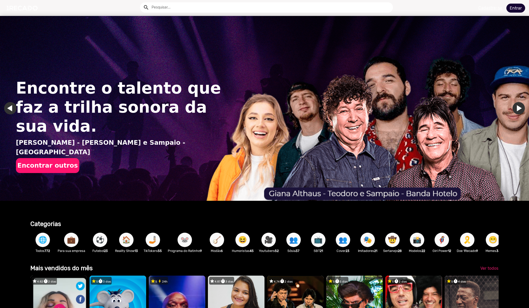
click at [511, 7] on link "Entrar" at bounding box center [516, 8] width 19 height 9
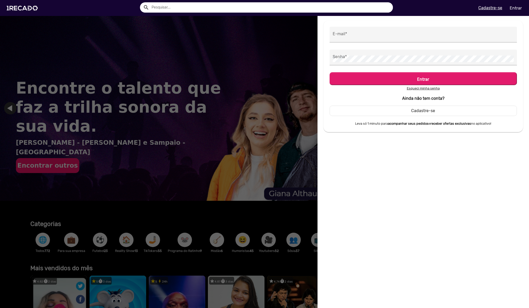
click at [380, 43] on div "E-mail *" at bounding box center [423, 38] width 187 height 23
click at [385, 41] on div "E-mail *" at bounding box center [423, 35] width 181 height 16
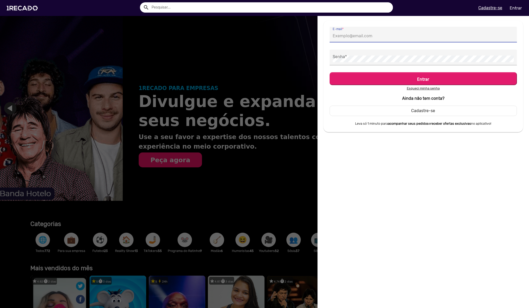
click at [388, 37] on input "E-mail *" at bounding box center [423, 36] width 181 height 7
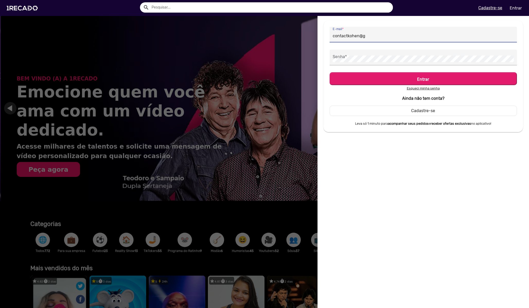
scroll to position [0, 1059]
type input "[EMAIL_ADDRESS][DOMAIN_NAME]"
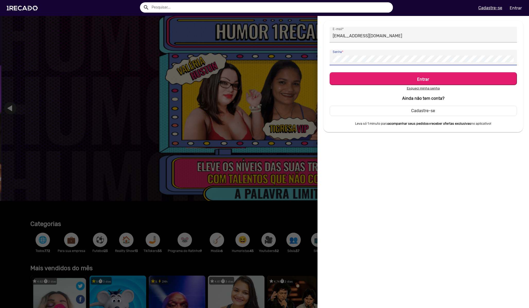
scroll to position [0, 1588]
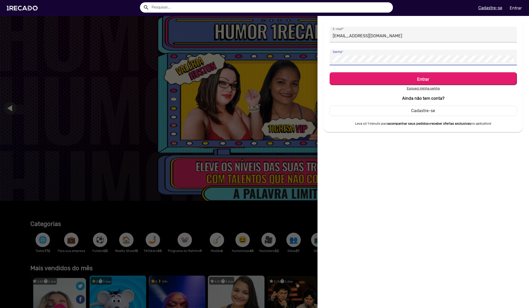
click at [330, 72] on button "Entrar" at bounding box center [423, 78] width 187 height 13
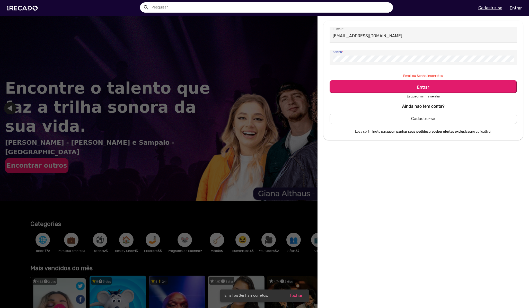
scroll to position [0, 0]
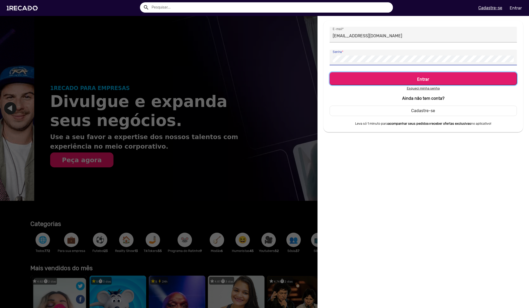
click at [422, 77] on h5 "Entrar" at bounding box center [423, 78] width 178 height 7
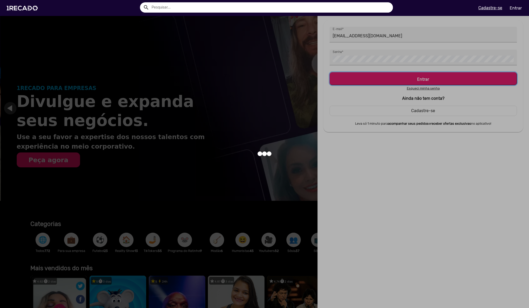
scroll to position [0, 529]
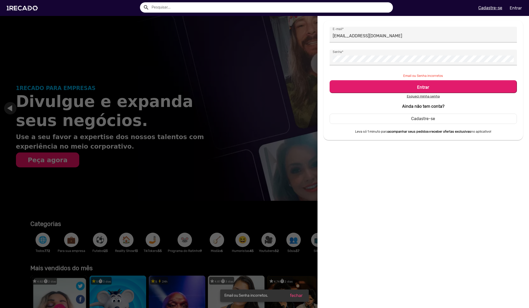
click at [303, 117] on div at bounding box center [264, 154] width 529 height 308
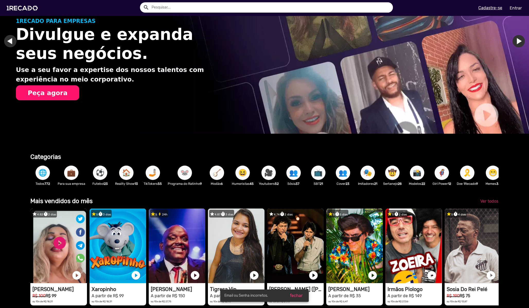
scroll to position [75, 0]
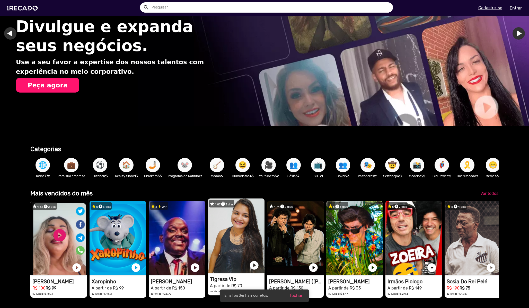
click at [87, 220] on video "1RECADO vídeos dedicados para fãs e empresas" at bounding box center [58, 238] width 57 height 75
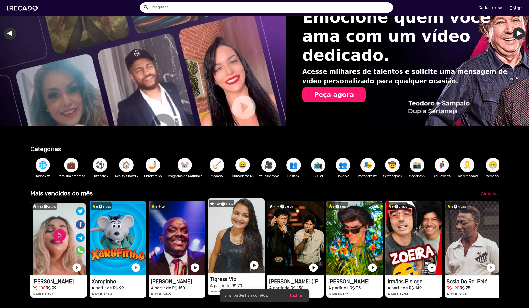
scroll to position [0, 960]
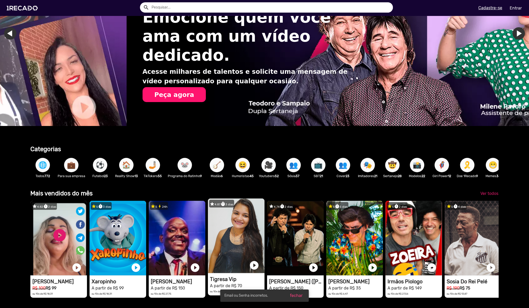
click at [87, 220] on video "1RECADO vídeos dedicados para fãs e empresas" at bounding box center [58, 238] width 57 height 75
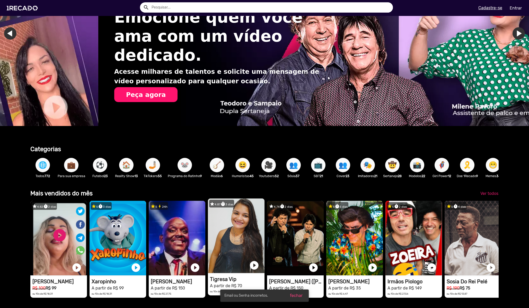
scroll to position [0, 0]
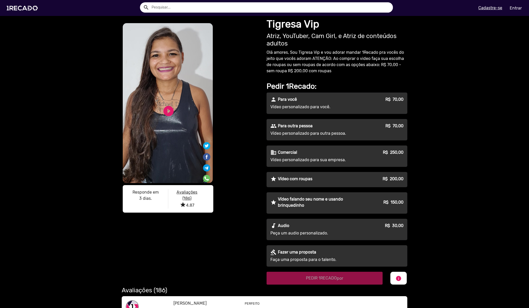
click at [343, 132] on p "Vídeo personalizado para outra pessoa." at bounding box center [317, 134] width 93 height 6
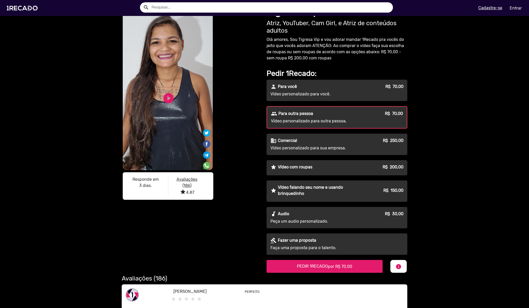
scroll to position [14, 0]
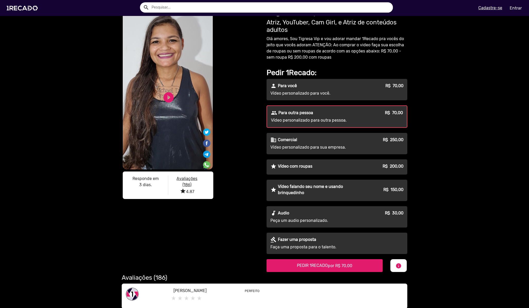
click at [369, 114] on div "people Para outra pessoa R$ 70,00" at bounding box center [337, 113] width 132 height 6
click at [317, 267] on span "PEDIR 1RECADO por R$ 70,00" at bounding box center [324, 265] width 55 height 5
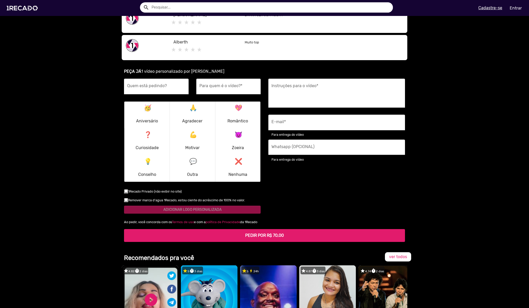
scroll to position [318, 0]
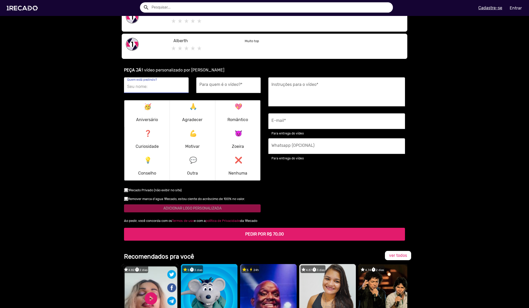
click at [168, 89] on input "Quem está pedindo?" at bounding box center [156, 86] width 58 height 7
type input "[PERSON_NAME]"
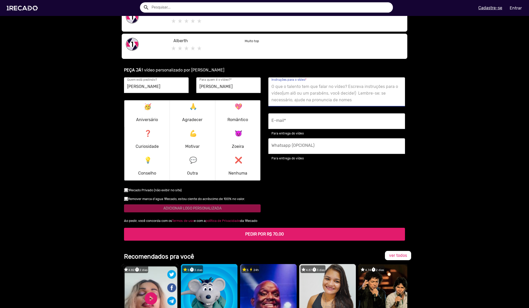
click at [294, 90] on textarea "Instruções para o vídeo *" at bounding box center [337, 93] width 131 height 21
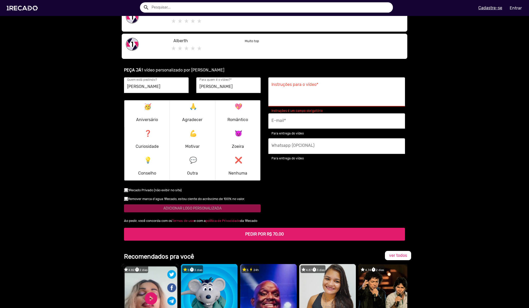
click at [295, 119] on div "E-mail *" at bounding box center [337, 122] width 131 height 16
type input "[EMAIL_ADDRESS][DOMAIN_NAME]"
click at [157, 115] on p "🥳 Aniversário" at bounding box center [147, 113] width 22 height 25
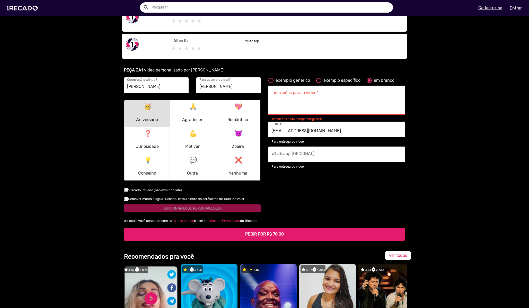
click at [300, 153] on input "Whatsapp (OPCIONAL)" at bounding box center [337, 156] width 131 height 7
type input "[PHONE_NUMBER]"
click at [319, 97] on textarea "Instruções para o vídeo *" at bounding box center [337, 101] width 131 height 21
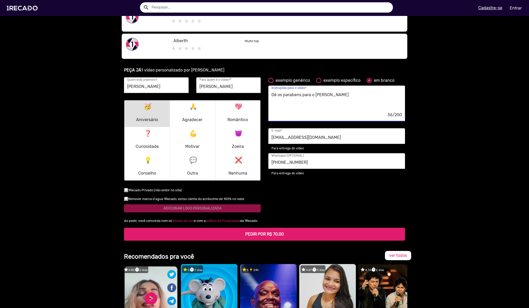
click at [297, 96] on textarea "Dê os parabens para o [PERSON_NAME]" at bounding box center [337, 101] width 131 height 21
click at [0, 0] on lt-span "parabéns" at bounding box center [0, 0] width 0 height 0
click at [351, 99] on textarea "Dê os parabéns para o [PERSON_NAME]" at bounding box center [337, 101] width 131 height 21
drag, startPoint x: 341, startPoint y: 110, endPoint x: 334, endPoint y: 112, distance: 7.7
click at [334, 112] on textarea "Dê os parabéns para o [PERSON_NAME], diga que ele precisa melhorar seu humor pr…" at bounding box center [337, 101] width 131 height 21
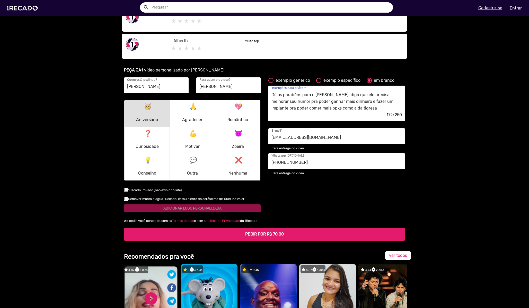
click at [340, 110] on textarea "Dê os parabéns para o [PERSON_NAME], diga que ele precisa melhorar seu humor pr…" at bounding box center [337, 101] width 131 height 21
drag, startPoint x: 340, startPoint y: 109, endPoint x: 334, endPoint y: 109, distance: 6.7
click at [334, 109] on textarea "Dê os parabéns para o [PERSON_NAME], diga que ele precisa melhorar seu humor pr…" at bounding box center [337, 101] width 131 height 21
click at [382, 109] on textarea "Dê os parabéns para o [PERSON_NAME], diga que ele precisa melhorar seu humor pr…" at bounding box center [337, 101] width 131 height 21
click at [344, 93] on textarea "Dê os parabéns para o [PERSON_NAME], diga que ele precisa melhorar seu humor pr…" at bounding box center [337, 101] width 131 height 21
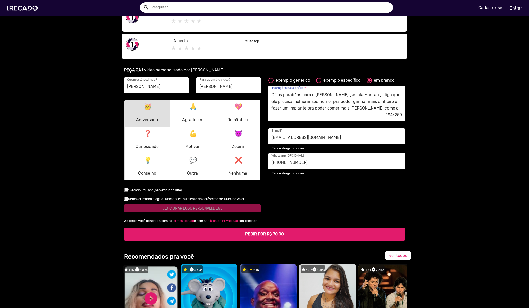
click at [332, 104] on textarea "Dê os parabéns para o [PERSON_NAME] (se fala Maurate), diga que ele precisa mel…" at bounding box center [337, 101] width 131 height 21
click at [0, 0] on lt-span "p a ra" at bounding box center [0, 0] width 0 height 0
click at [298, 107] on textarea "Dê os parabéns para o [PERSON_NAME] (se fala Maurate), diga que ele precisa mel…" at bounding box center [337, 101] width 131 height 21
click at [0, 0] on lt-span "p a ra" at bounding box center [0, 0] width 0 height 0
click at [295, 108] on textarea "Dê os parabéns para o [PERSON_NAME] (se fala Maurate), diga que ele precisa mel…" at bounding box center [337, 101] width 131 height 21
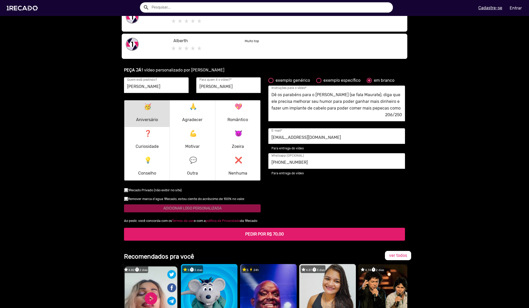
click at [0, 0] on lt-div at bounding box center [0, 0] width 0 height 0
click at [360, 104] on textarea "Dê os parabéns para o [PERSON_NAME] (se fala Maurate), diga que ele precisa mel…" at bounding box center [337, 101] width 131 height 21
click at [324, 109] on textarea "Dê os parabéns para o [PERSON_NAME] (se fala Maurate), diga que ele precisa mel…" at bounding box center [337, 101] width 131 height 21
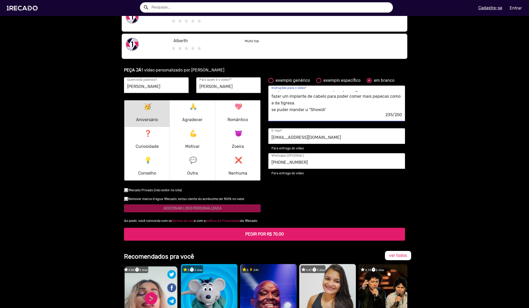
click at [336, 108] on textarea "Dê os parabéns para o [PERSON_NAME] (se fala Maurate), diga que ele precisa mel…" at bounding box center [337, 101] width 131 height 21
drag, startPoint x: 304, startPoint y: 109, endPoint x: 294, endPoint y: 110, distance: 10.0
click at [294, 110] on textarea "Dê os parabéns para o [PERSON_NAME] (se fala Maurate), diga que ele precisa mel…" at bounding box center [337, 101] width 131 height 21
click at [346, 108] on textarea "Dê os parabéns para o [PERSON_NAME] (se fala Maurate), diga que ele precisa mel…" at bounding box center [337, 101] width 131 height 21
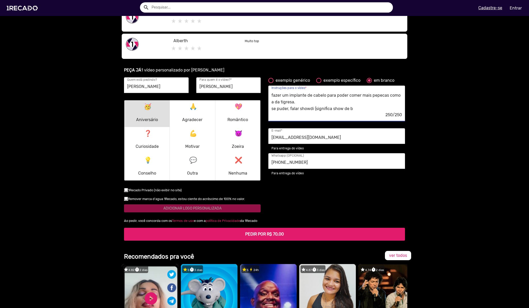
click at [314, 108] on textarea "Dê os parabéns para o [PERSON_NAME] (se fala Maurate), diga que ele precisa mel…" at bounding box center [337, 101] width 131 height 21
click at [353, 108] on textarea "Dê os parabéns para o [PERSON_NAME] (se fala Maurate), diga que ele precisa mel…" at bounding box center [337, 101] width 131 height 21
click at [290, 109] on textarea "Dê os parabéns para o [PERSON_NAME] (se fala Maurate), diga que ele precisa mel…" at bounding box center [337, 101] width 131 height 21
drag, startPoint x: 282, startPoint y: 108, endPoint x: 278, endPoint y: 110, distance: 5.2
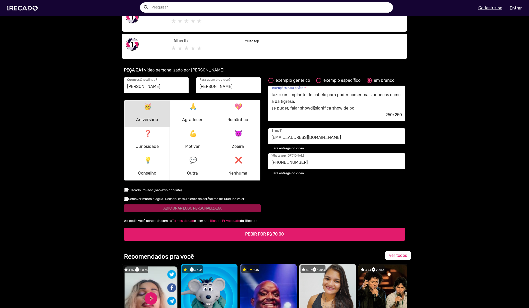
click at [278, 110] on textarea "Dê os parabéns para o [PERSON_NAME] (se fala Maurate), diga que ele precisa mel…" at bounding box center [337, 101] width 131 height 21
click at [348, 108] on textarea "Dê os parabéns para o [PERSON_NAME] (se fala Maurate), diga que ele precisa mel…" at bounding box center [337, 101] width 131 height 21
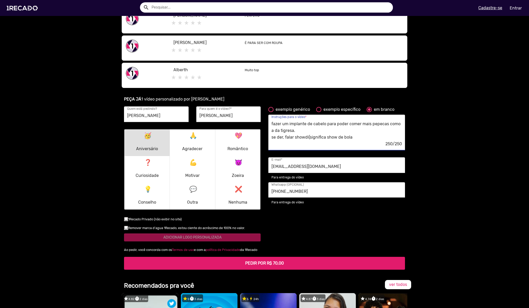
scroll to position [288, 0]
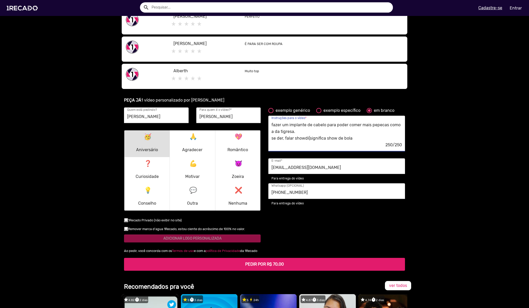
type textarea "Dê os parabéns para o [PERSON_NAME] (se fala Maurate), diga que ele precisa mel…"
click at [285, 227] on div "exemplo genérico exemplo específico em branco Dê os parabéns para o [PERSON_NAM…" at bounding box center [337, 178] width 144 height 140
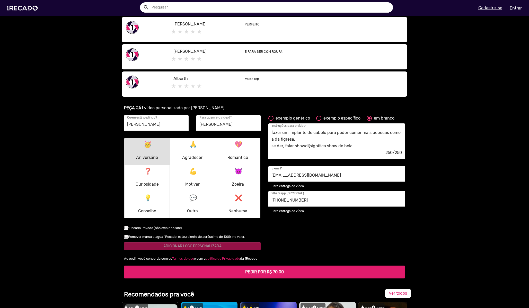
scroll to position [280, 0]
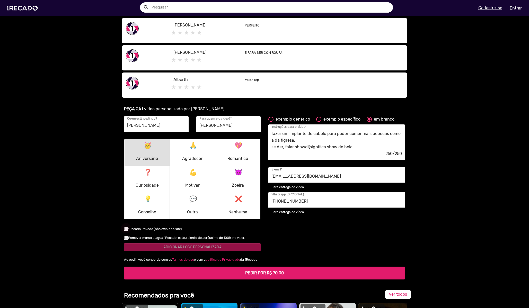
click at [126, 230] on div at bounding box center [126, 229] width 4 height 4
click at [126, 231] on input "checkbox" at bounding box center [126, 231] width 0 height 0
click at [126, 229] on div at bounding box center [126, 229] width 4 height 4
click at [126, 231] on input "checkbox" at bounding box center [126, 231] width 0 height 0
checkbox input "false"
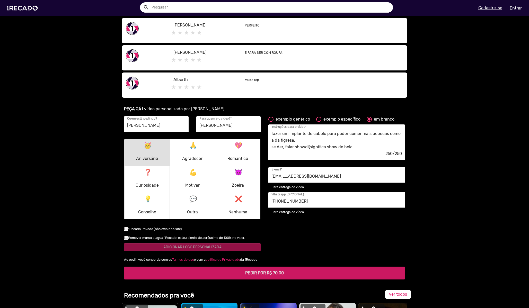
click at [271, 274] on b "PEDIR POR R$ 70,00" at bounding box center [264, 273] width 39 height 5
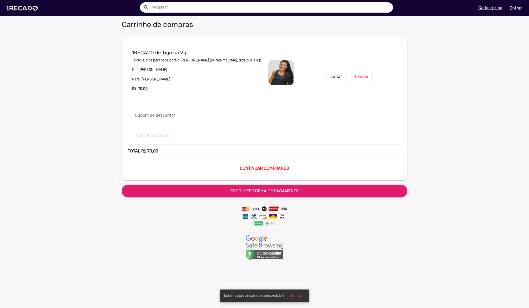
click at [240, 189] on span "ESCOLHER FORMA DE PAGAMENTO" at bounding box center [265, 191] width 68 height 5
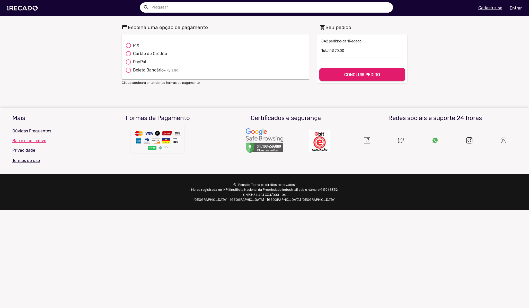
click at [132, 42] on mat-card "PIX Cartão de Crédito PayPal Boleto Bancário + R$ 3,80" at bounding box center [216, 56] width 188 height 45
click at [131, 43] on div "PIX" at bounding box center [135, 45] width 8 height 6
click at [128, 48] on input "PIX" at bounding box center [128, 48] width 0 height 0
radio input "true"
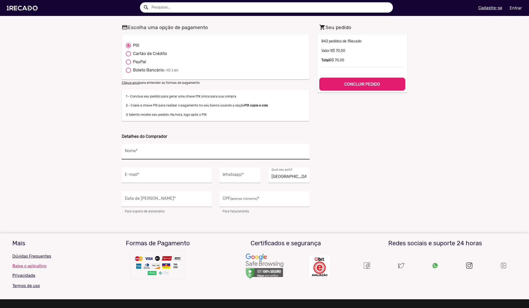
click at [209, 149] on div "Nome *" at bounding box center [216, 152] width 182 height 16
type input "[PERSON_NAME]"
type input "[EMAIL_ADDRESS][DOMAIN_NAME]"
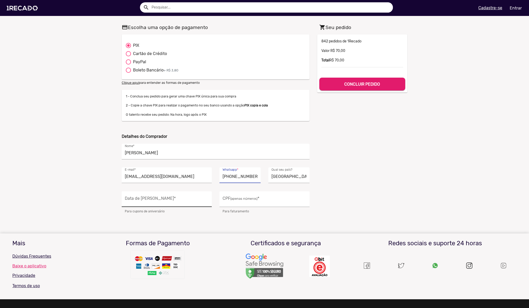
type input "[PHONE_NUMBER]"
click at [166, 204] on input "Data de Nascimento *" at bounding box center [167, 200] width 84 height 7
type input "[DATE]"
click at [231, 202] on input "CPF (apenas números) *" at bounding box center [265, 200] width 84 height 7
type input "851.927.320-34"
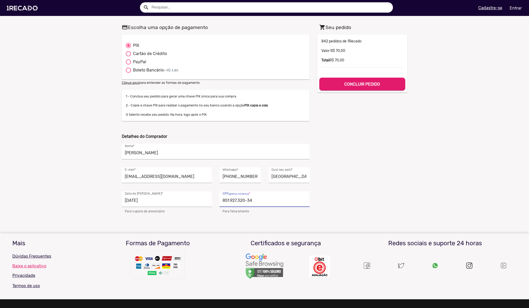
click at [367, 84] on b "CONCLUIR PEDIDO" at bounding box center [362, 84] width 36 height 5
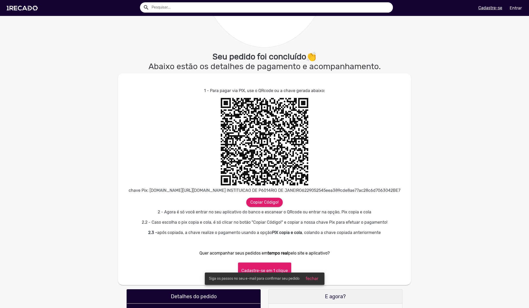
scroll to position [149, 0]
